Goal: Task Accomplishment & Management: Use online tool/utility

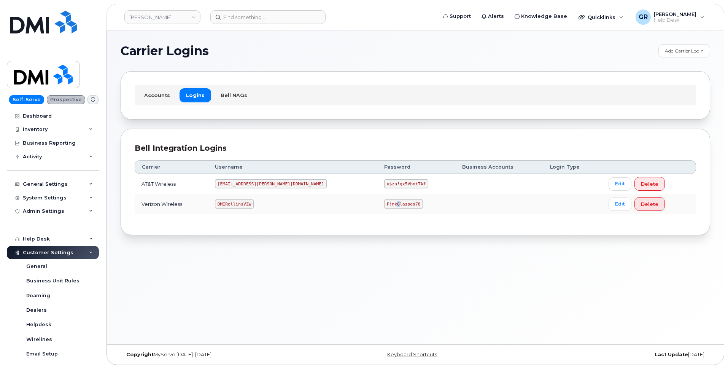
click at [384, 200] on code "P!nkGlasses78" at bounding box center [403, 203] width 39 height 9
click at [384, 204] on code "P!nkGlasses78" at bounding box center [403, 203] width 39 height 9
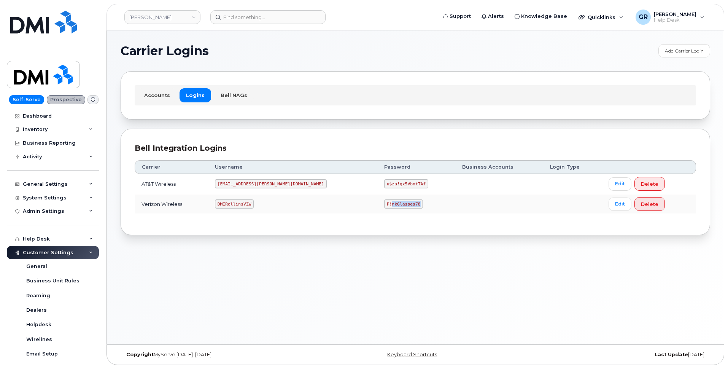
click at [384, 204] on code "P!nkGlasses78" at bounding box center [403, 203] width 39 height 9
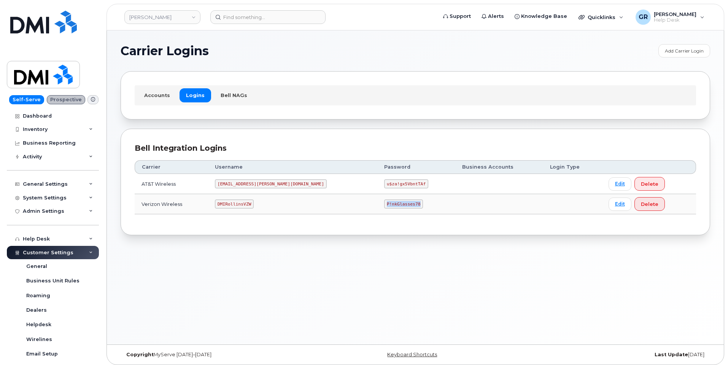
click at [384, 204] on code "P!nkGlasses78" at bounding box center [403, 203] width 39 height 9
